Goal: Task Accomplishment & Management: Manage account settings

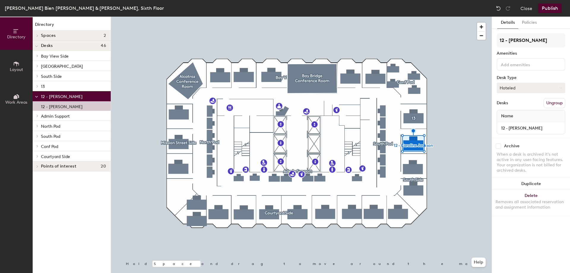
click at [513, 86] on button "Hoteled" at bounding box center [531, 88] width 69 height 11
click at [517, 105] on div "Assigned" at bounding box center [526, 106] width 59 height 9
click at [550, 131] on input "12 - [PERSON_NAME]" at bounding box center [531, 128] width 66 height 8
click at [547, 129] on input "12 - [PERSON_NAME]" at bounding box center [531, 128] width 66 height 8
type input "12 - [PERSON_NAME]"
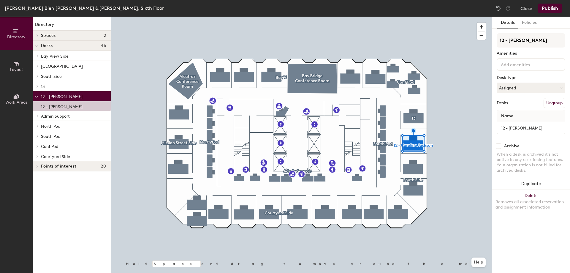
click at [545, 8] on button "Publish" at bounding box center [550, 9] width 23 height 10
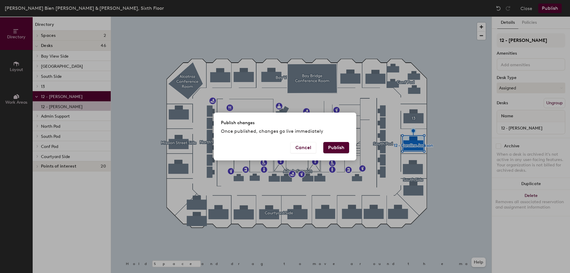
click at [327, 146] on button "Publish" at bounding box center [336, 147] width 26 height 11
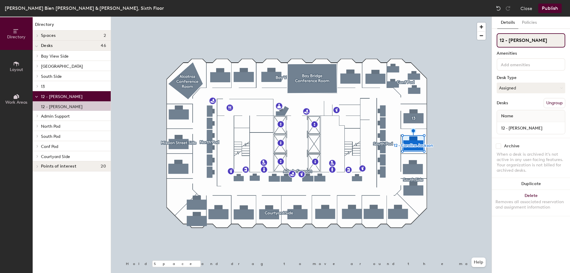
click at [526, 41] on input "12 - [PERSON_NAME]" at bounding box center [531, 40] width 69 height 14
drag, startPoint x: 549, startPoint y: 38, endPoint x: 510, endPoint y: 39, distance: 38.6
click at [510, 39] on input "12 - [PERSON_NAME]" at bounding box center [531, 40] width 69 height 14
type input "12 - [PERSON_NAME]"
click at [524, 10] on button "Close" at bounding box center [527, 9] width 12 height 10
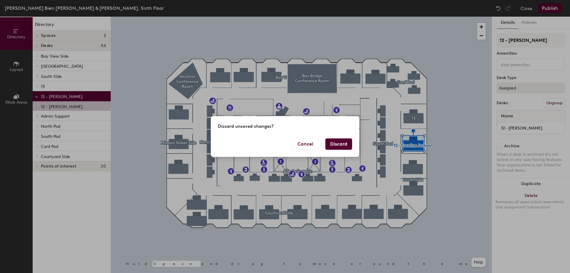
click at [334, 148] on button "Discard" at bounding box center [339, 143] width 27 height 11
